Goal: Find specific page/section: Find specific page/section

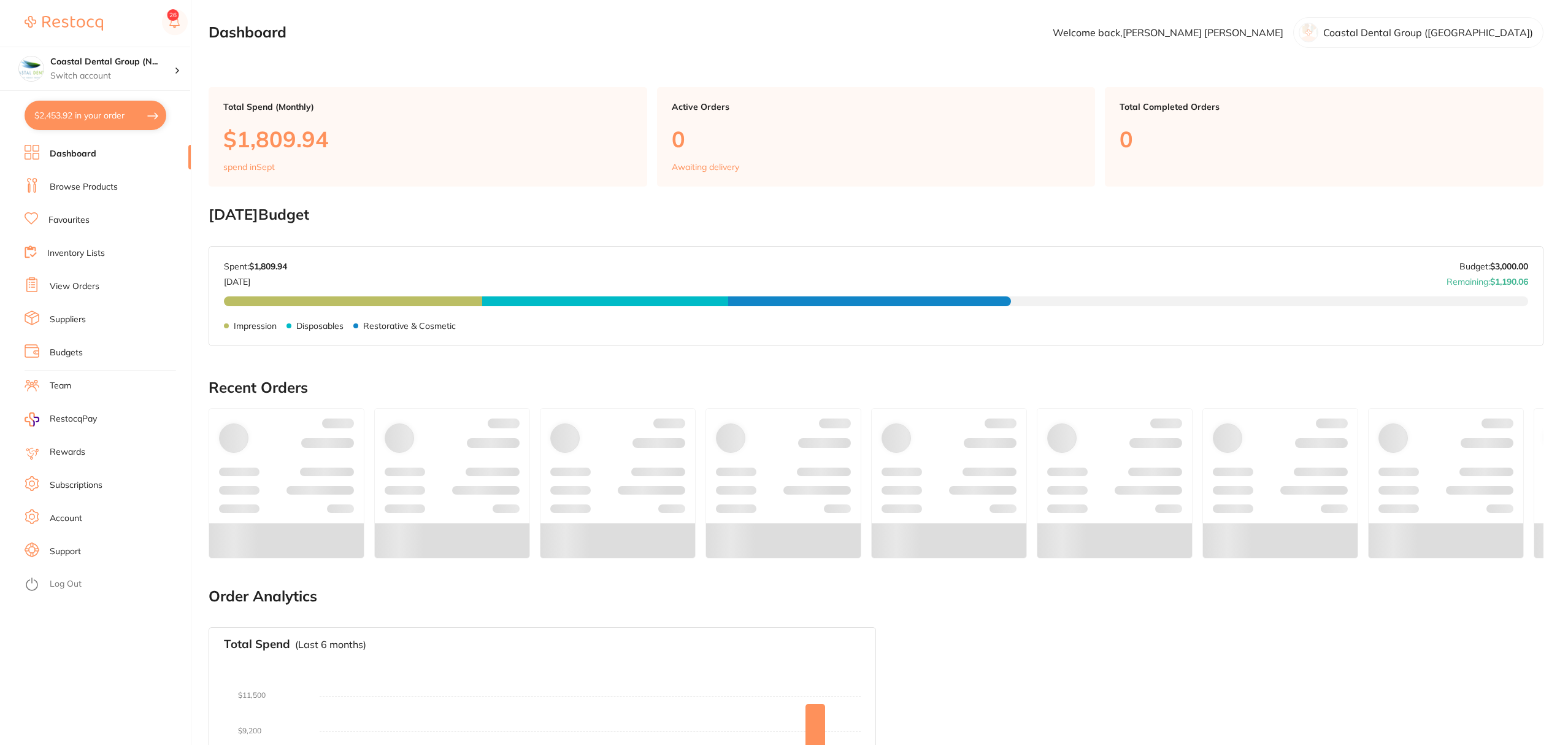
click at [78, 248] on link "Inventory Lists" at bounding box center [76, 253] width 58 height 12
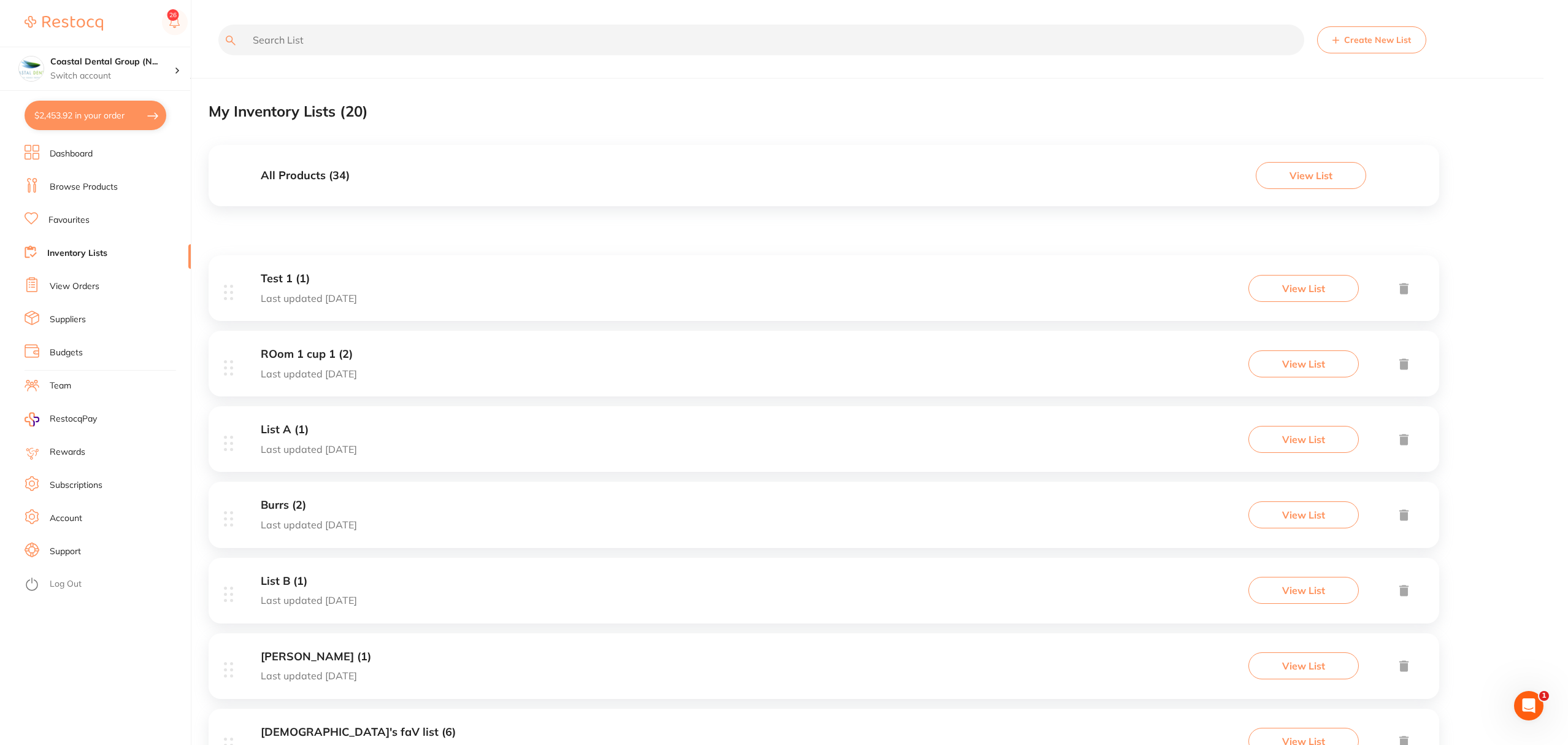
click at [324, 175] on h3 "All Products ( 34 )" at bounding box center [304, 176] width 89 height 13
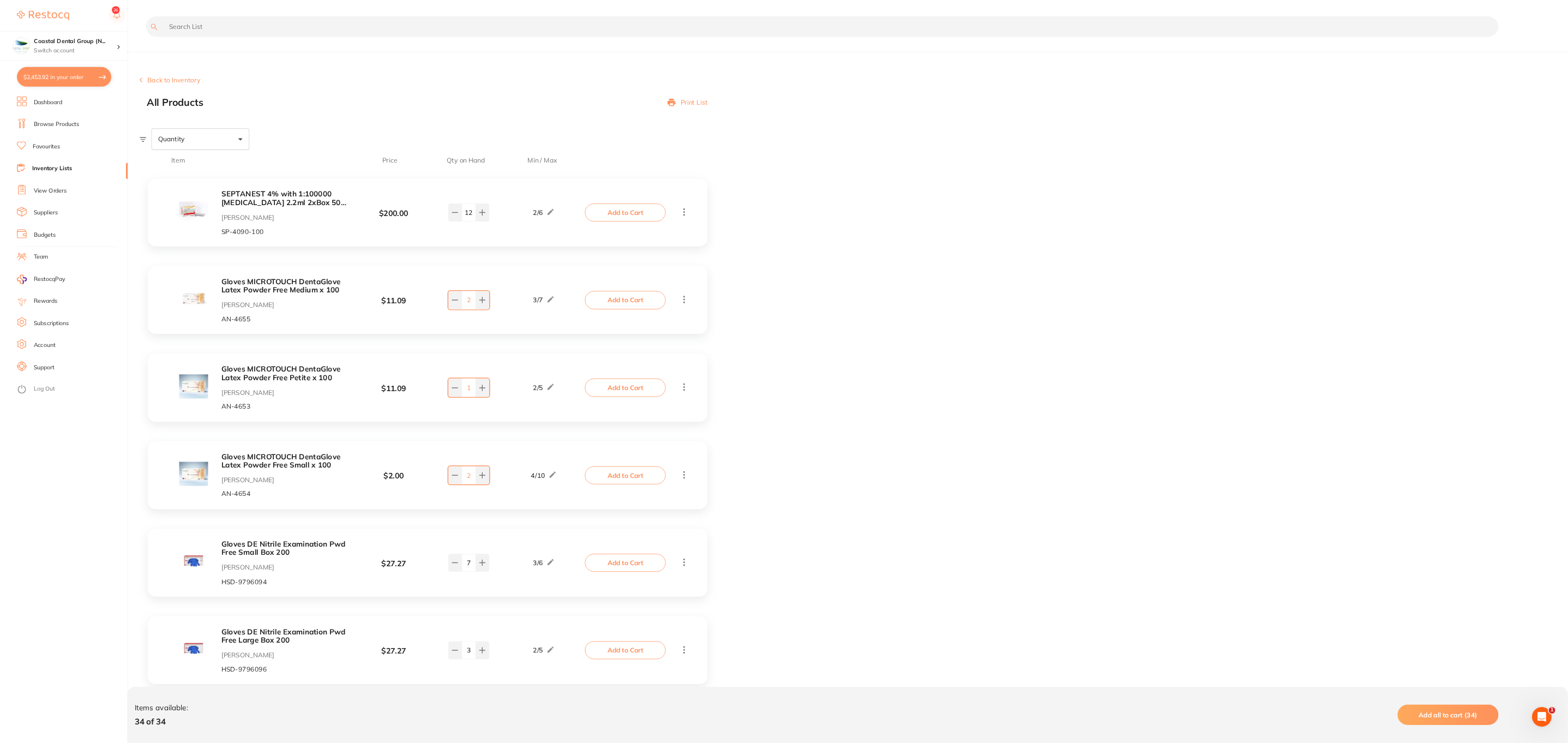
scroll to position [0, 1]
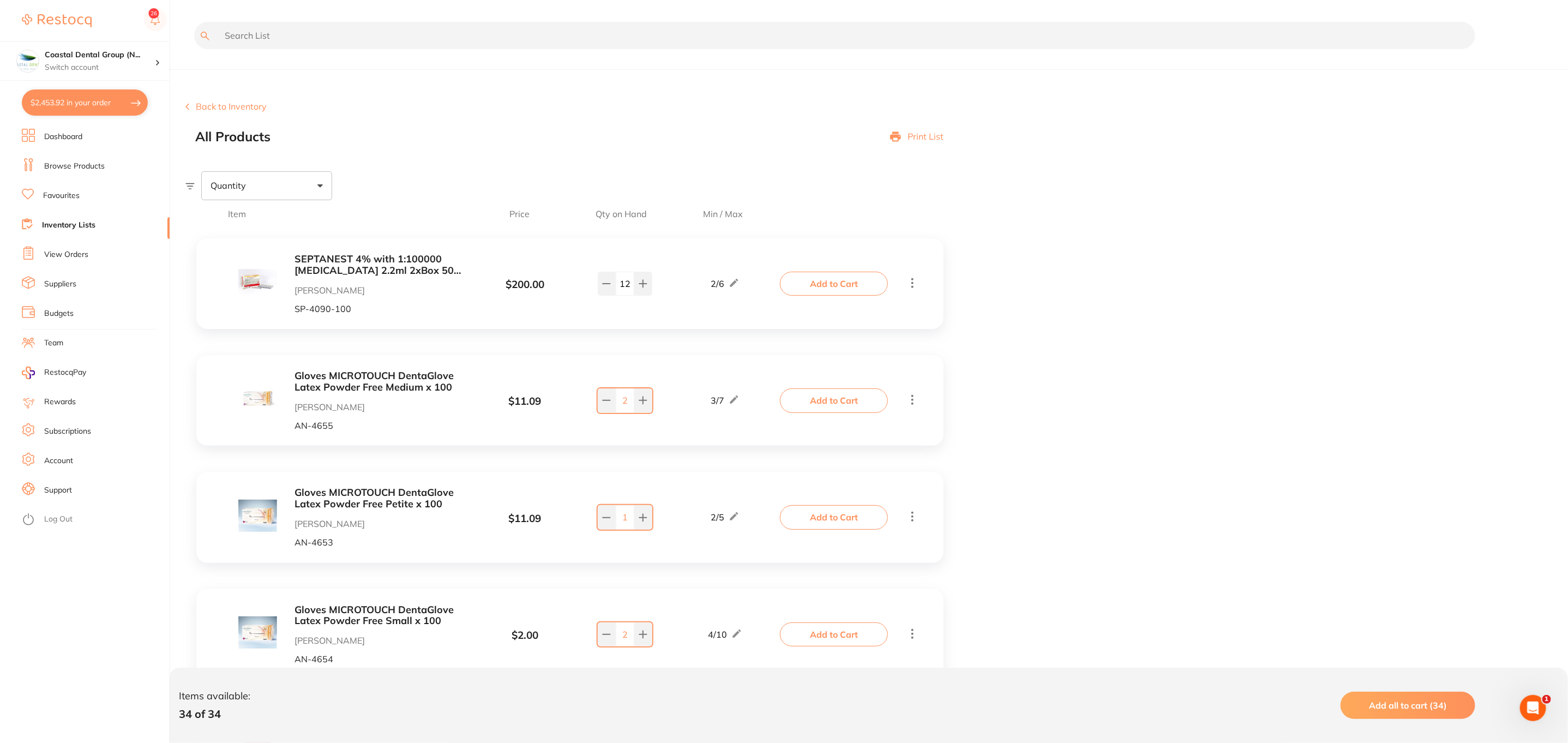
click at [193, 107] on button "Back to Inventory" at bounding box center [226, 106] width 81 height 10
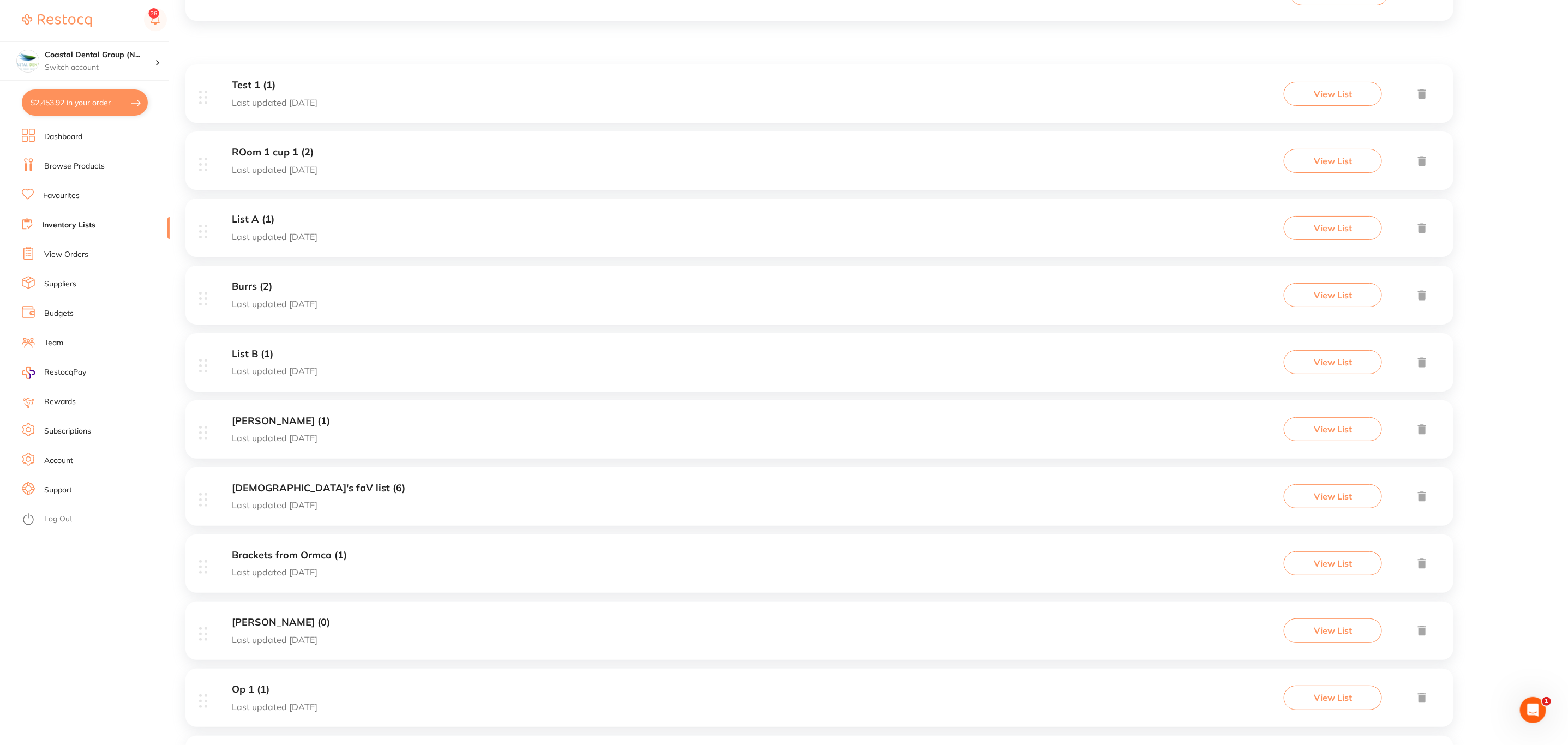
scroll to position [163, 0]
click at [270, 487] on h3 "[DEMOGRAPHIC_DATA]'s faV list (6)" at bounding box center [318, 487] width 174 height 11
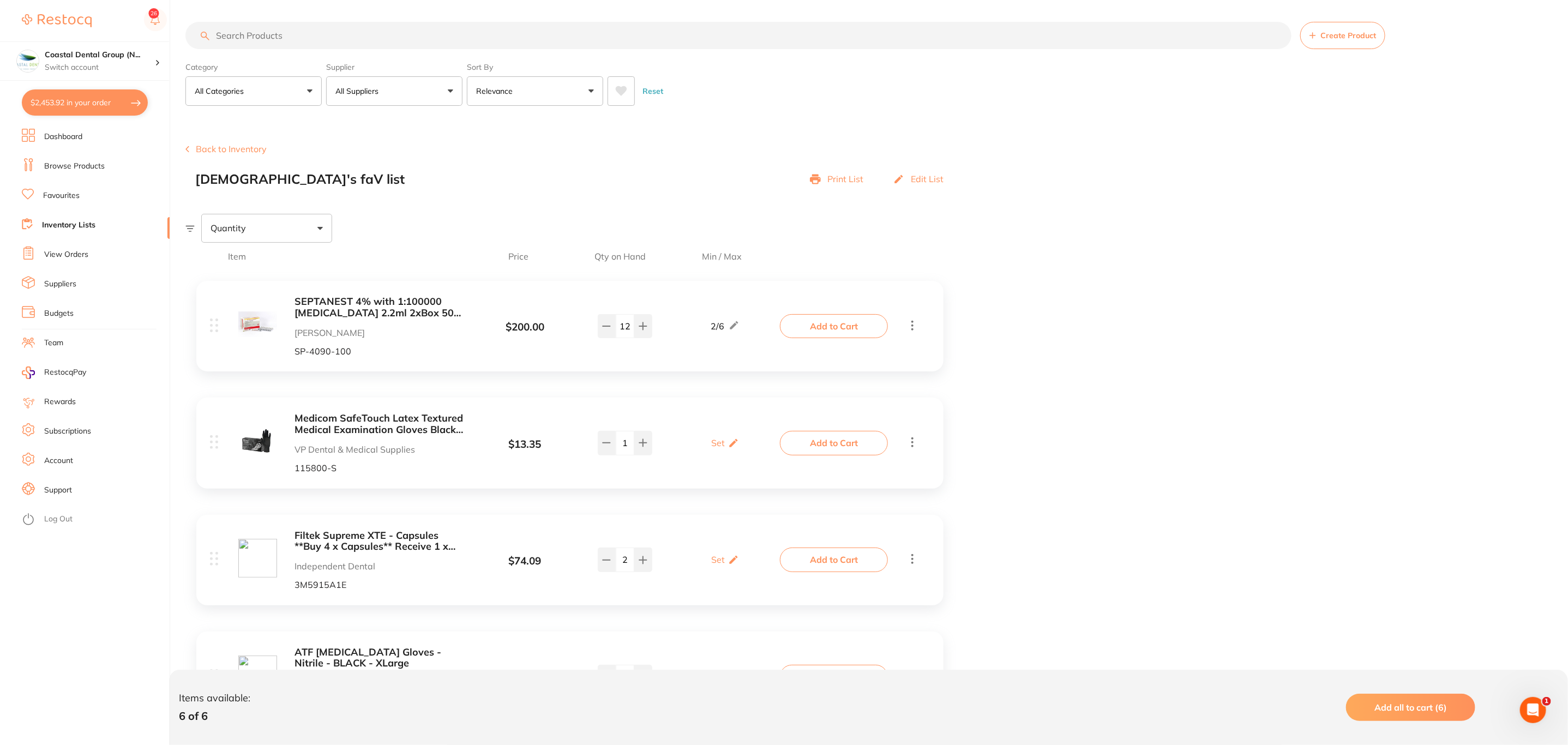
click at [200, 154] on button "Back to Inventory" at bounding box center [226, 149] width 81 height 10
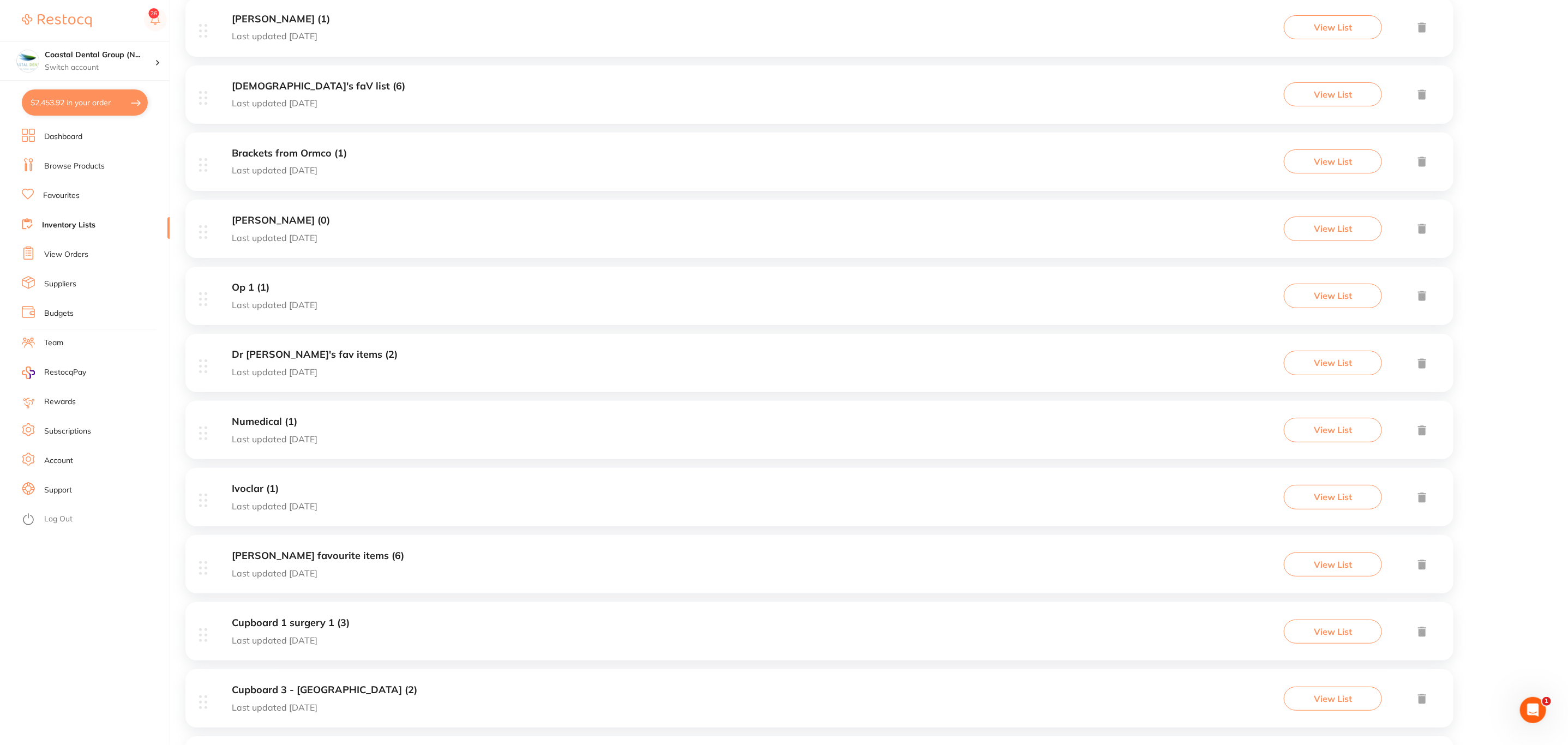
scroll to position [573, 0]
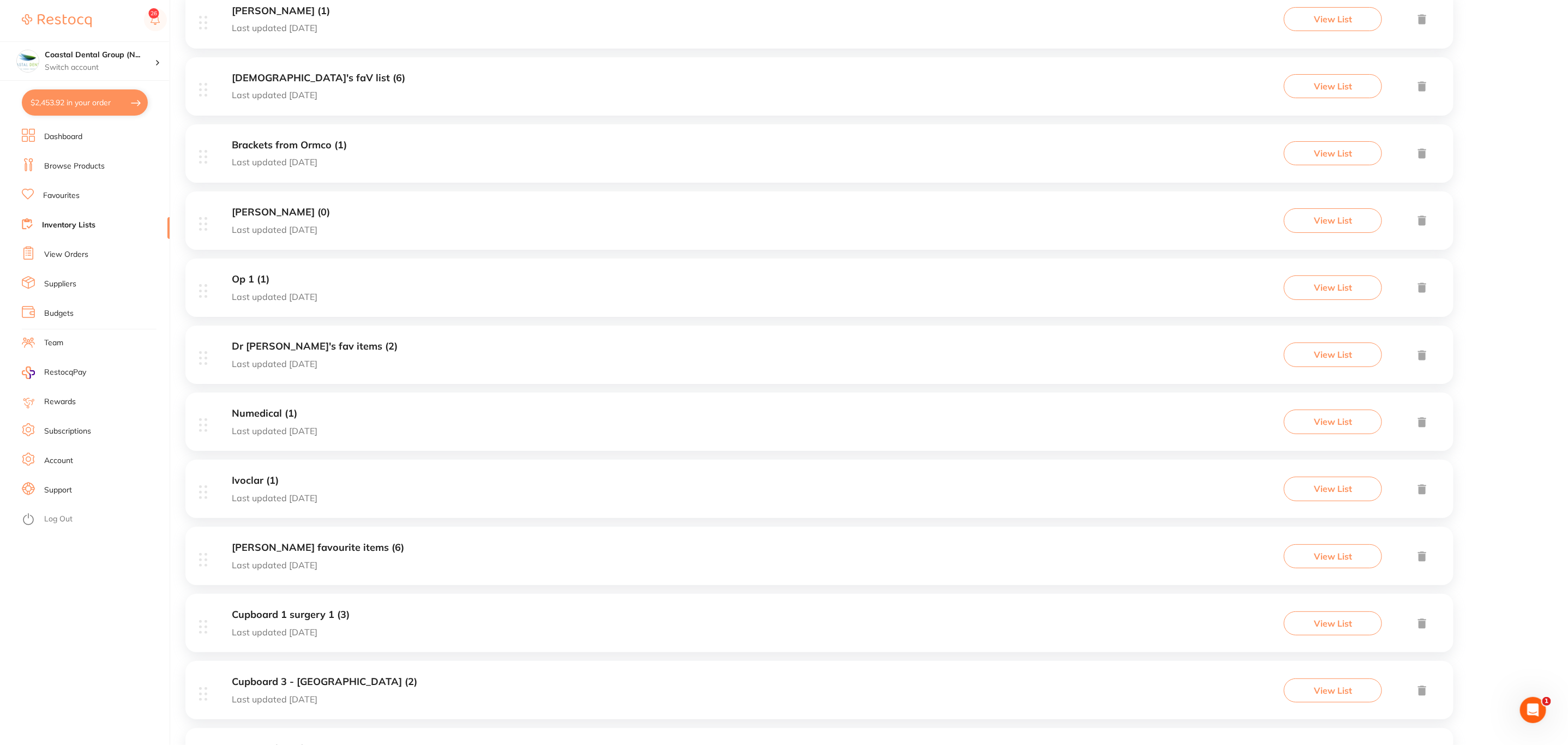
click at [293, 551] on h3 "[PERSON_NAME] favourite items (6)" at bounding box center [317, 548] width 172 height 11
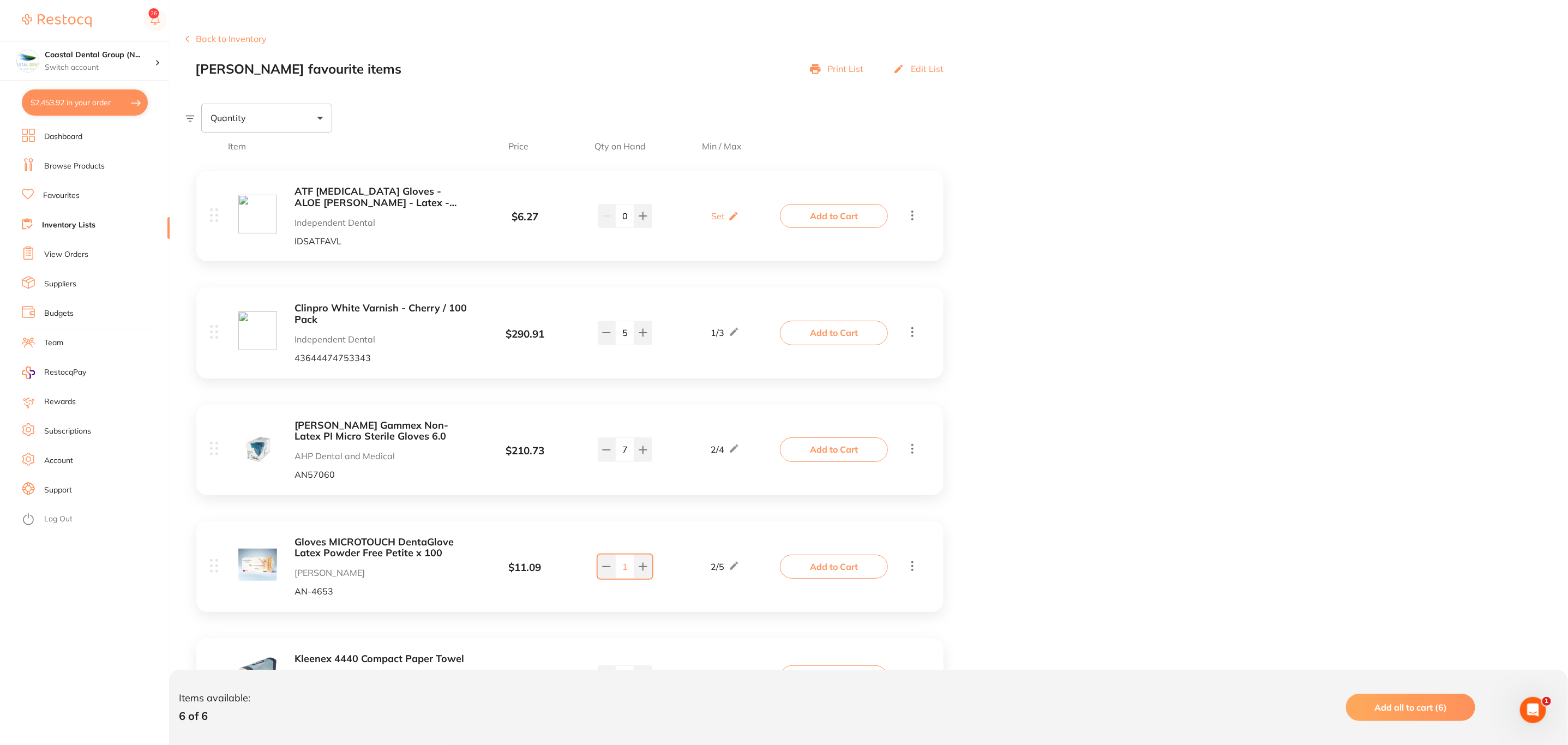
scroll to position [82, 0]
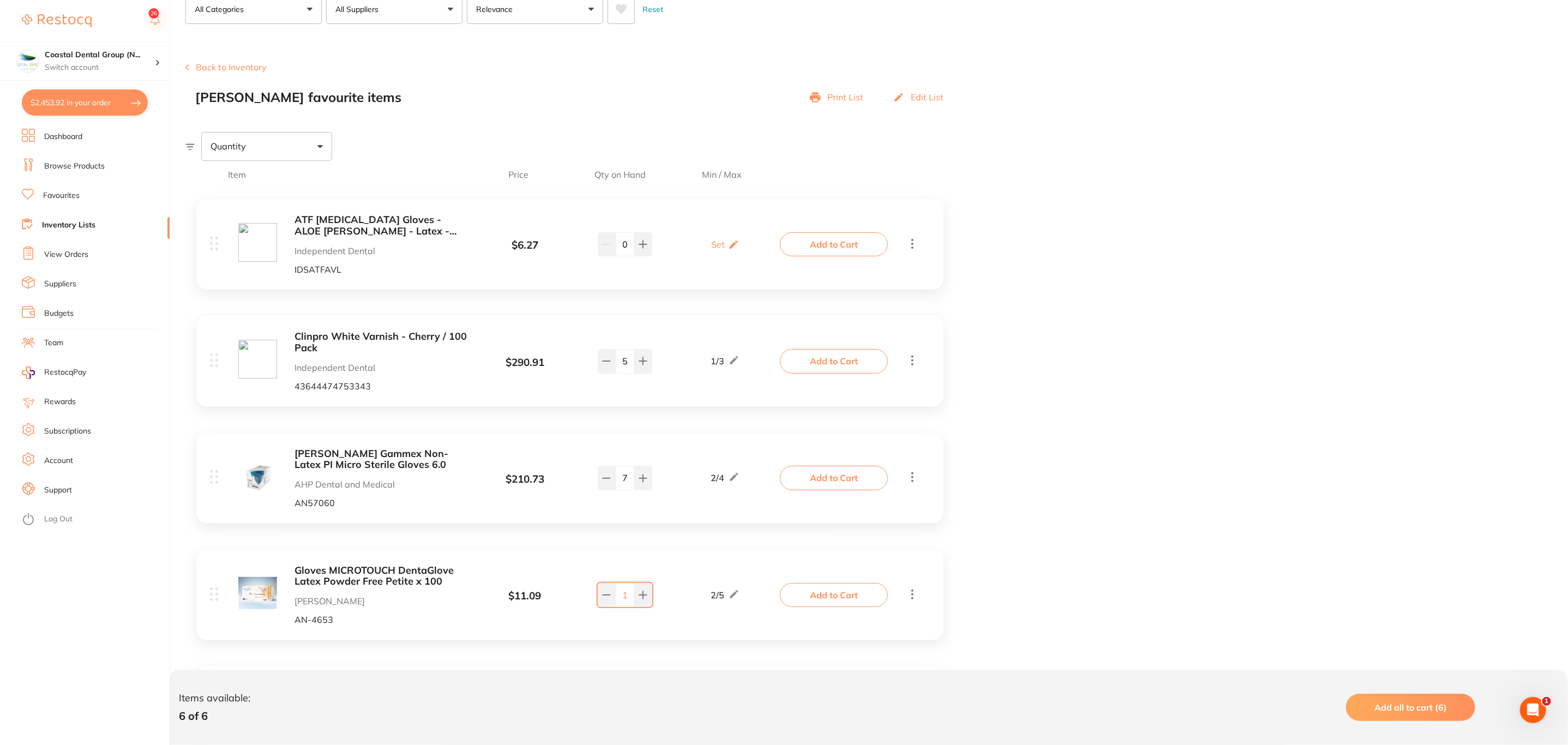
click at [969, 400] on div "Item Price Qty on Hand Min / Max ATF [MEDICAL_DATA] Gloves - ALOE [PERSON_NAME]…" at bounding box center [876, 554] width 1382 height 787
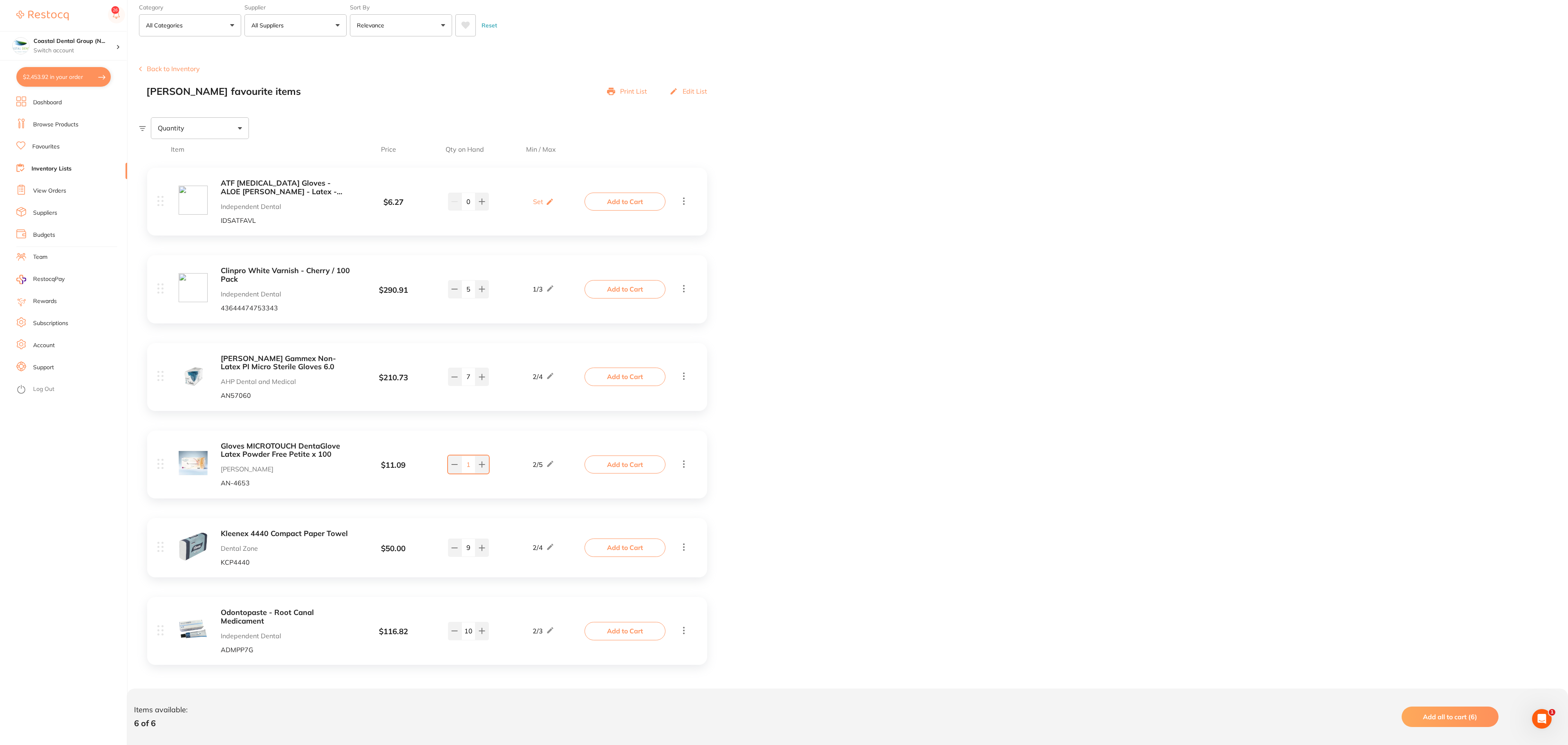
click at [1046, 293] on div "Item Price Qty on Hand Min / Max ATF [MEDICAL_DATA] Gloves - ALOE [PERSON_NAME]…" at bounding box center [853, 433] width 1429 height 590
drag, startPoint x: 943, startPoint y: 255, endPoint x: 883, endPoint y: 256, distance: 60.0
click at [936, 256] on div "Item Price Qty on Hand Min / Max ATF [MEDICAL_DATA] Gloves - ALOE [PERSON_NAME]…" at bounding box center [853, 433] width 1429 height 590
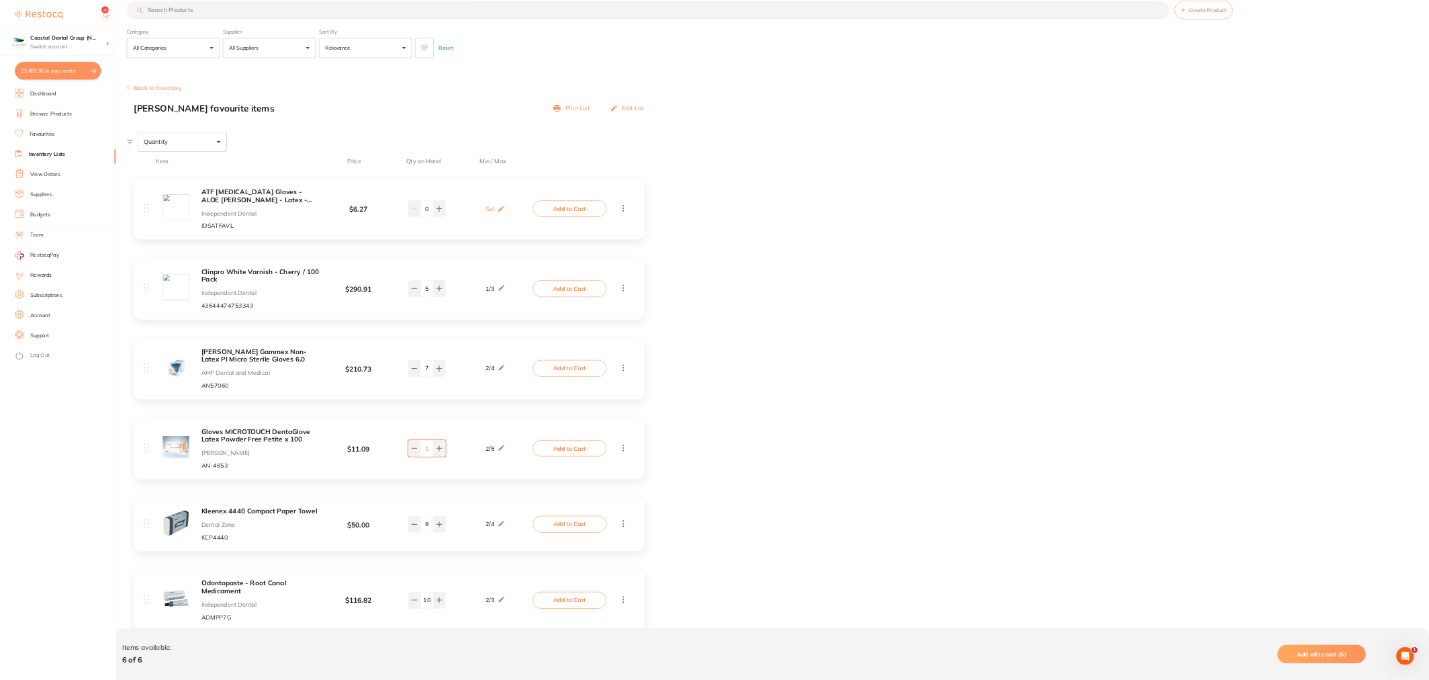
scroll to position [0, 0]
